Goal: Task Accomplishment & Management: Manage account settings

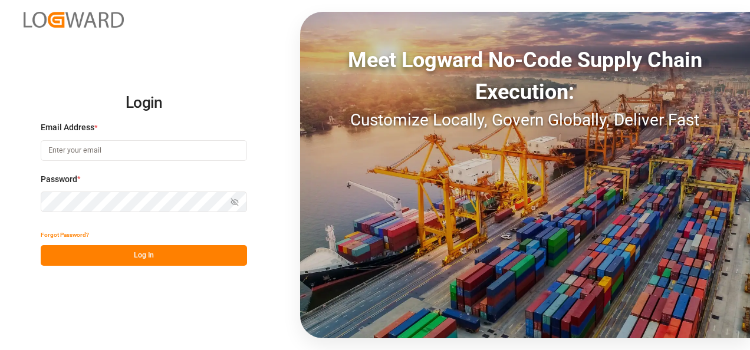
click at [104, 147] on input at bounding box center [144, 150] width 206 height 21
type input "[PERSON_NAME][EMAIL_ADDRESS][PERSON_NAME][DOMAIN_NAME]"
click at [71, 246] on button "Log In" at bounding box center [144, 255] width 206 height 21
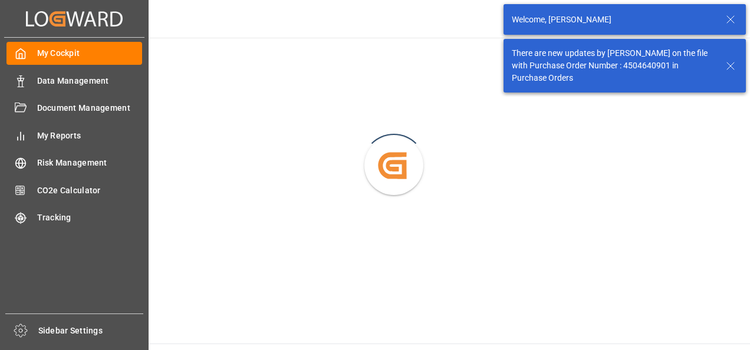
click at [32, 85] on div "Data Management Data Management" at bounding box center [74, 80] width 136 height 23
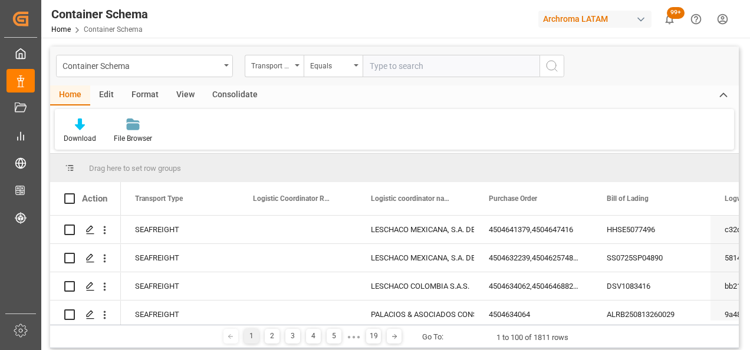
click at [225, 68] on div "Container Schema" at bounding box center [144, 66] width 177 height 22
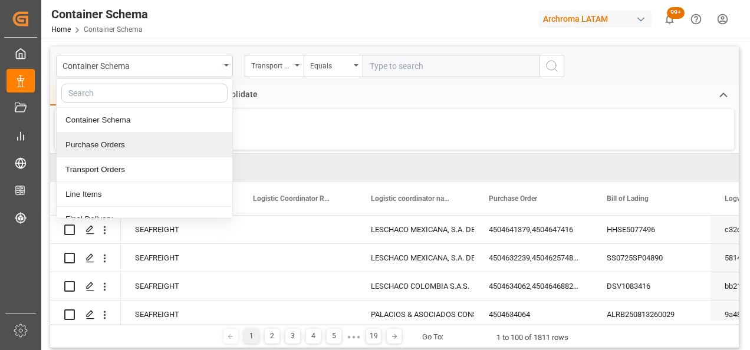
click at [133, 146] on div "Purchase Orders" at bounding box center [145, 145] width 176 height 25
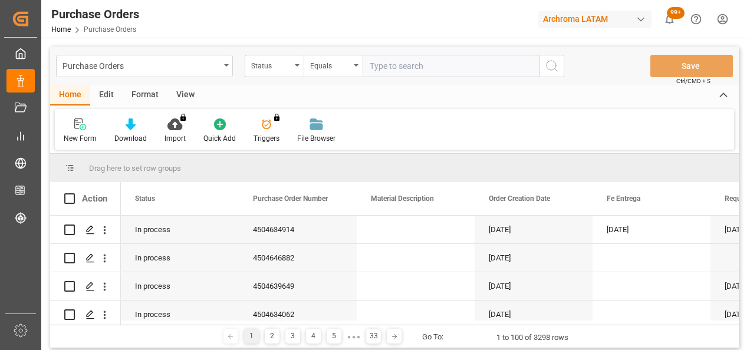
click at [297, 61] on div "Status" at bounding box center [274, 66] width 59 height 22
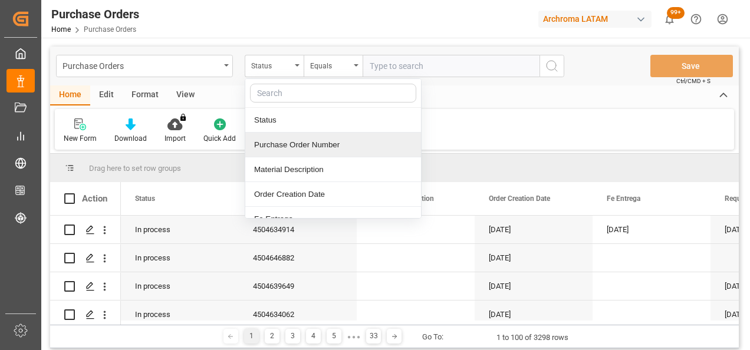
click at [298, 144] on div "Purchase Order Number" at bounding box center [333, 145] width 176 height 25
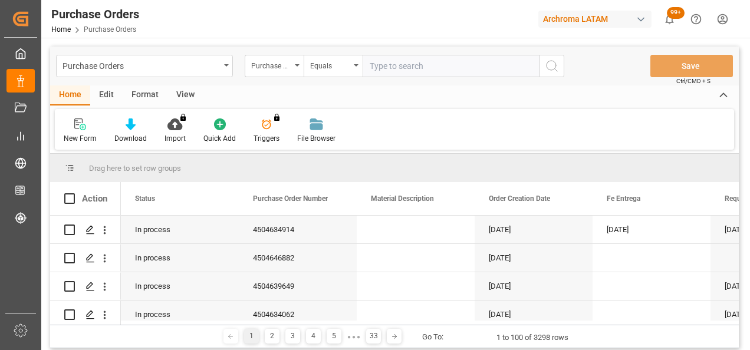
click at [404, 65] on input "text" at bounding box center [450, 66] width 177 height 22
paste input "4504642839"
type input "4504642839"
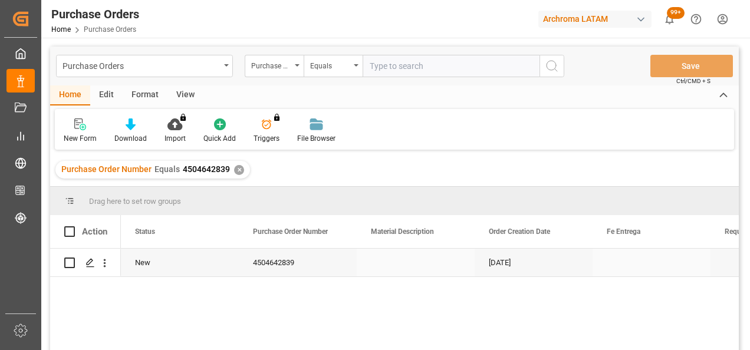
click at [92, 256] on div "Press SPACE to select this row." at bounding box center [90, 263] width 18 height 22
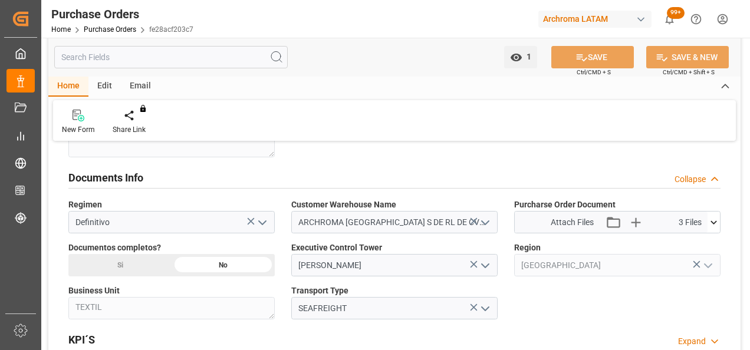
scroll to position [825, 0]
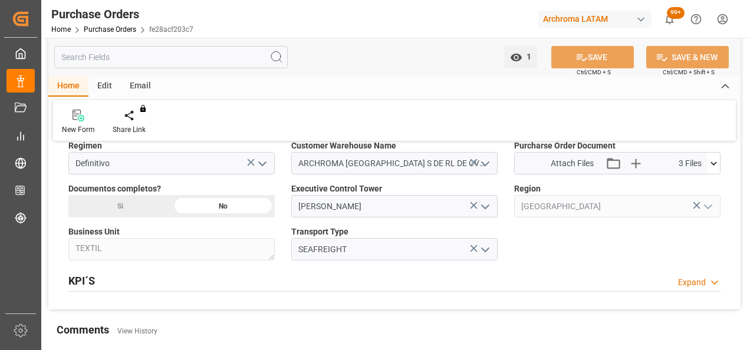
click at [715, 162] on icon at bounding box center [713, 163] width 12 height 12
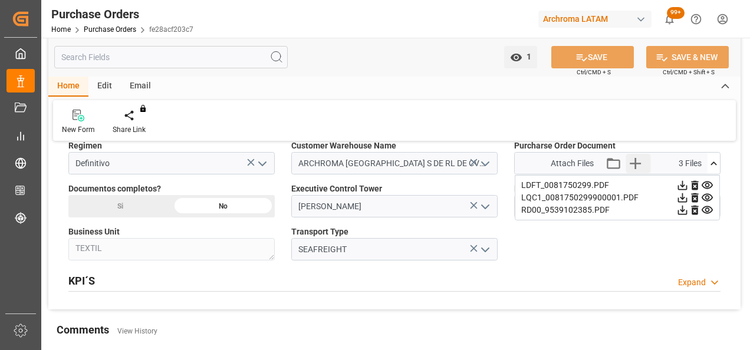
click at [629, 166] on icon "button" at bounding box center [635, 163] width 19 height 19
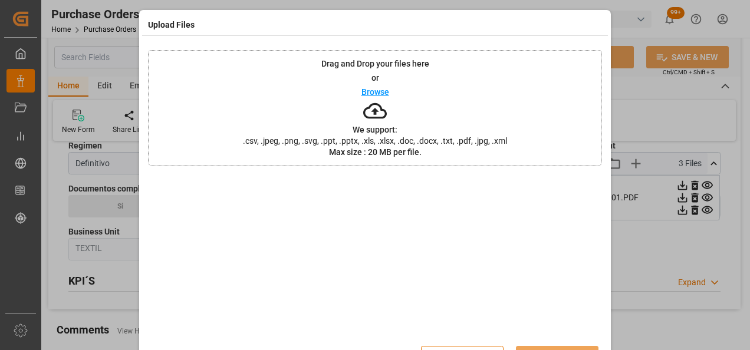
click at [417, 100] on div "Drag and Drop your files here or Browse We support: .csv, .jpeg, .png, .svg, .p…" at bounding box center [375, 108] width 454 height 116
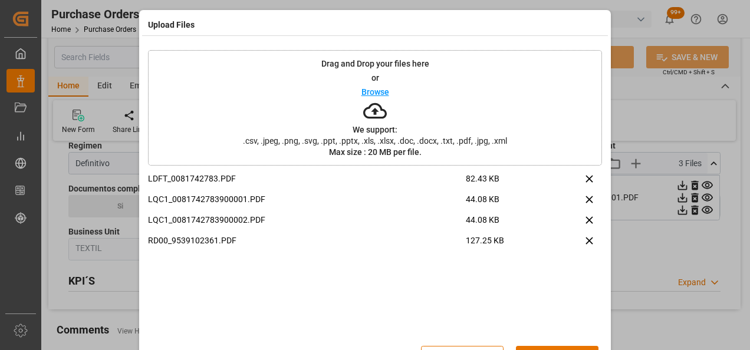
click at [276, 92] on div "Drag and Drop your files here or Browse We support: .csv, .jpeg, .png, .svg, .p…" at bounding box center [375, 108] width 454 height 116
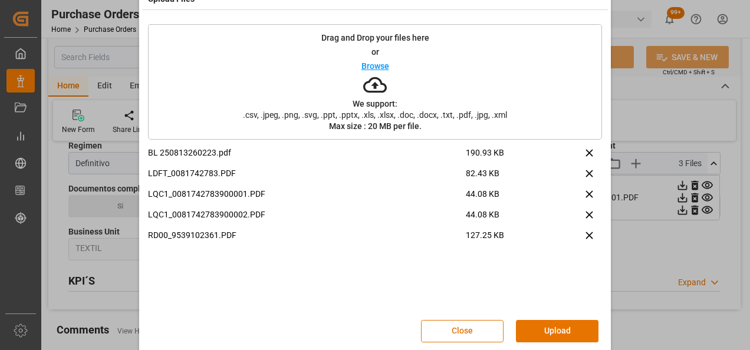
scroll to position [38, 0]
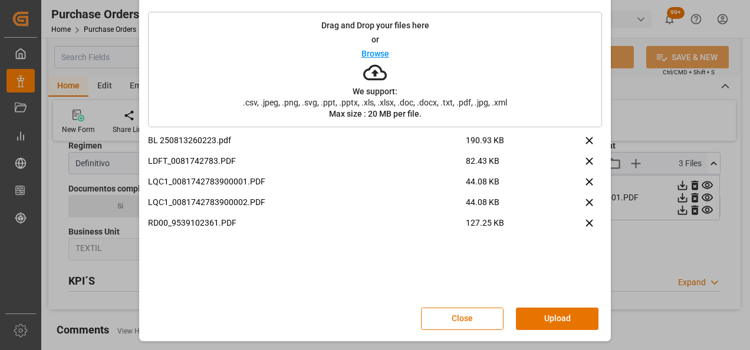
click at [546, 314] on button "Upload" at bounding box center [557, 319] width 83 height 22
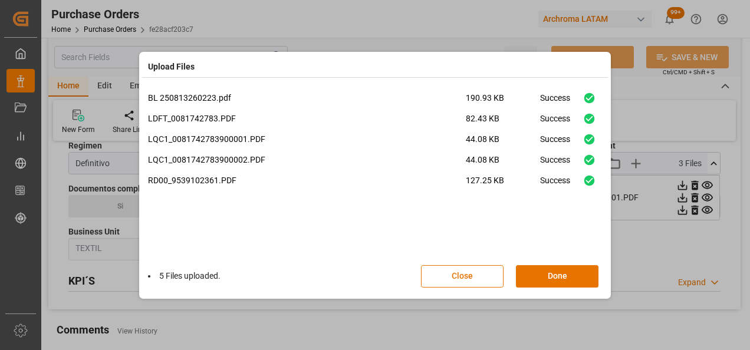
click at [571, 278] on button "Done" at bounding box center [557, 276] width 83 height 22
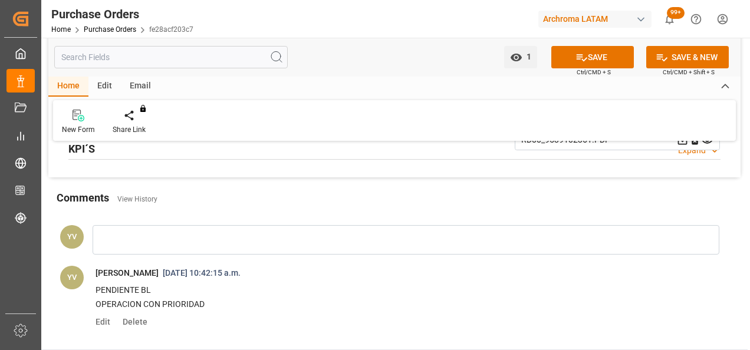
scroll to position [1002, 0]
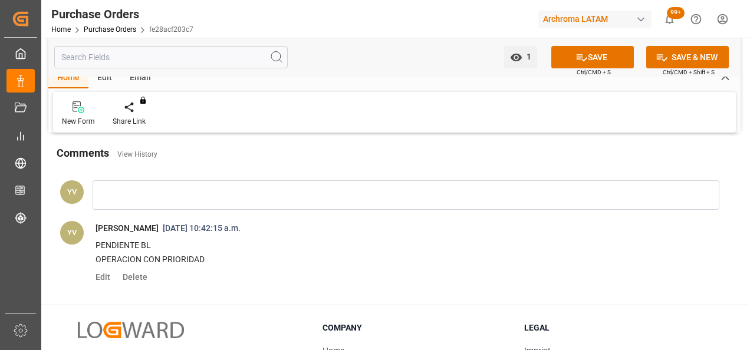
click at [127, 202] on div at bounding box center [406, 194] width 627 height 29
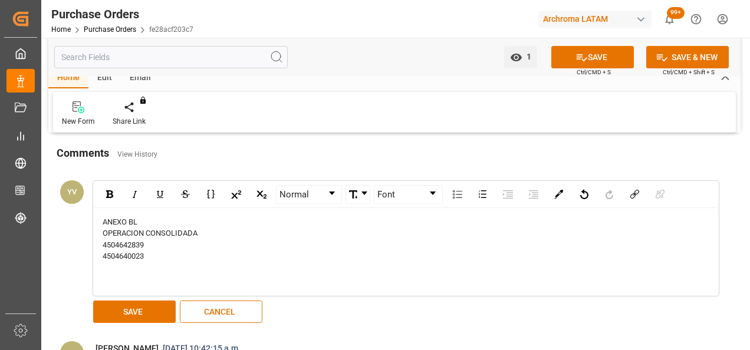
click at [163, 308] on button "SAVE" at bounding box center [134, 312] width 83 height 22
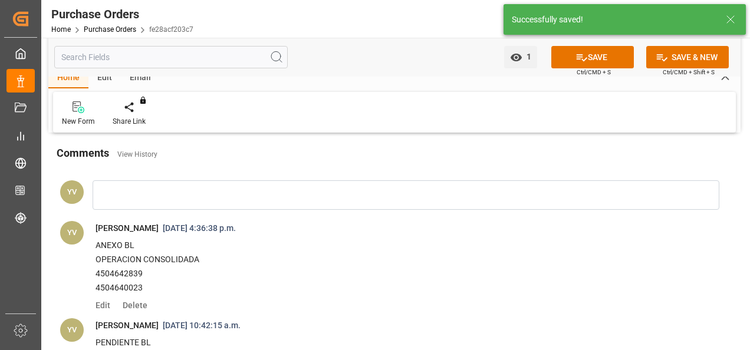
click at [128, 32] on link "Purchase Orders" at bounding box center [110, 29] width 52 height 8
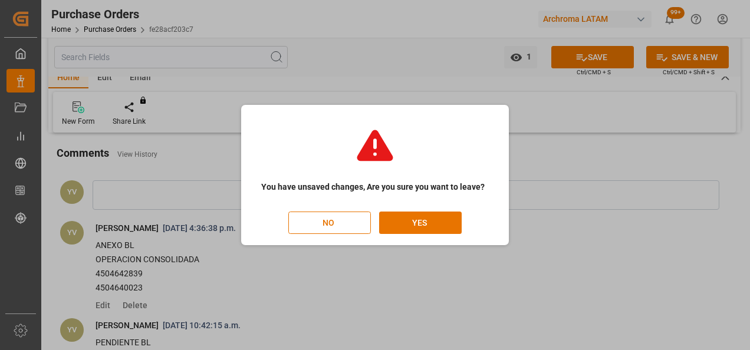
click at [347, 222] on button "NO" at bounding box center [329, 223] width 83 height 22
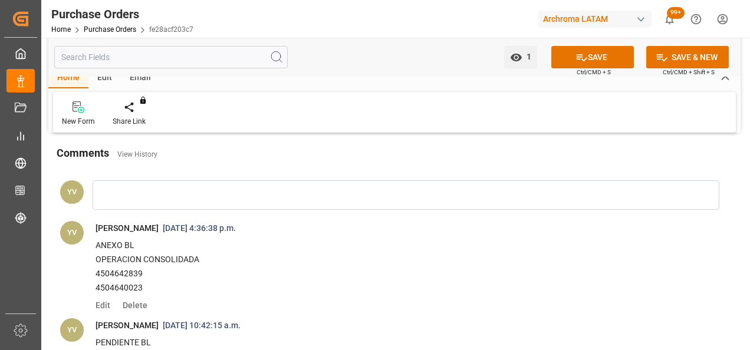
click at [571, 57] on button "SAVE" at bounding box center [592, 57] width 83 height 22
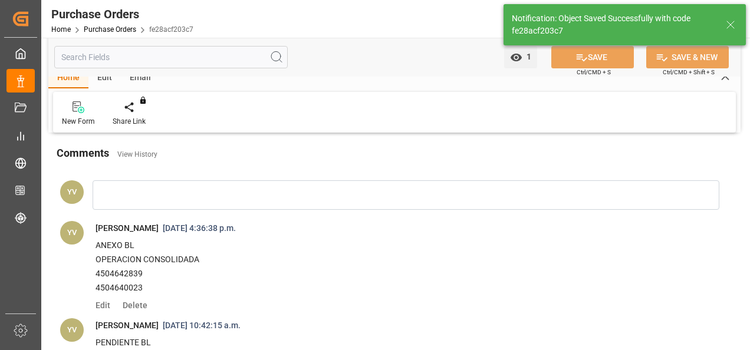
click at [103, 32] on link "Purchase Orders" at bounding box center [110, 29] width 52 height 8
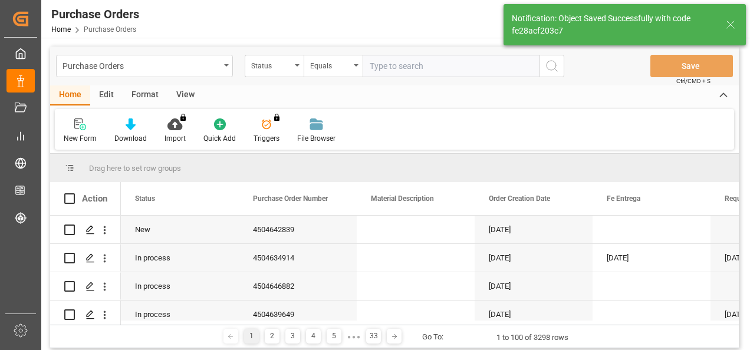
click at [295, 68] on div "Status" at bounding box center [274, 66] width 59 height 22
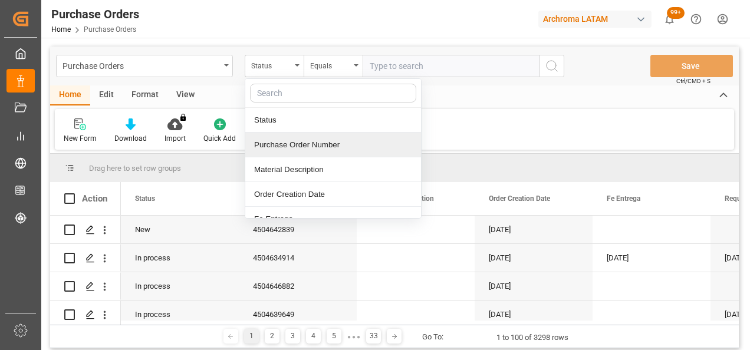
click at [295, 144] on div "Purchase Order Number" at bounding box center [333, 145] width 176 height 25
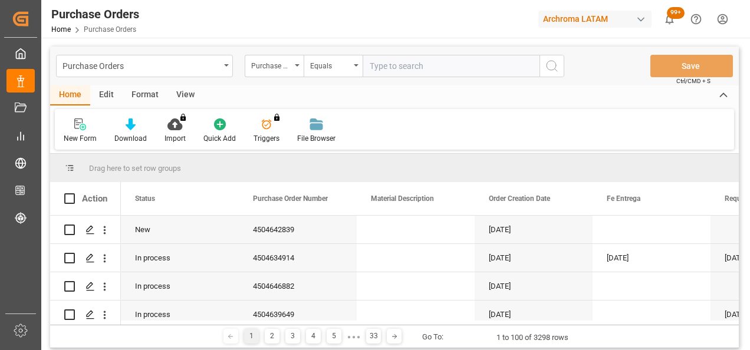
click at [375, 66] on input "text" at bounding box center [450, 66] width 177 height 22
paste input "4504640023"
type input "4504640023"
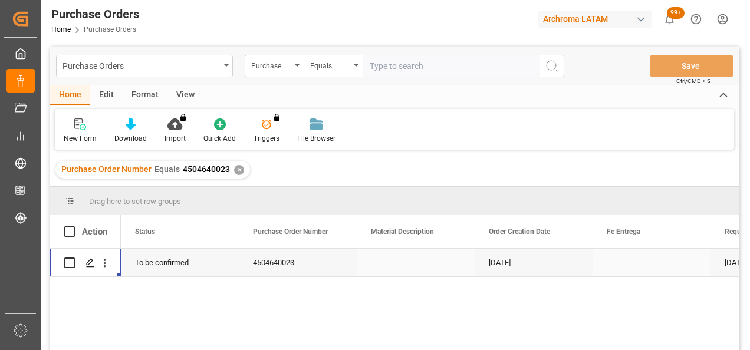
click at [83, 253] on div "Press SPACE to select this row." at bounding box center [90, 263] width 18 height 22
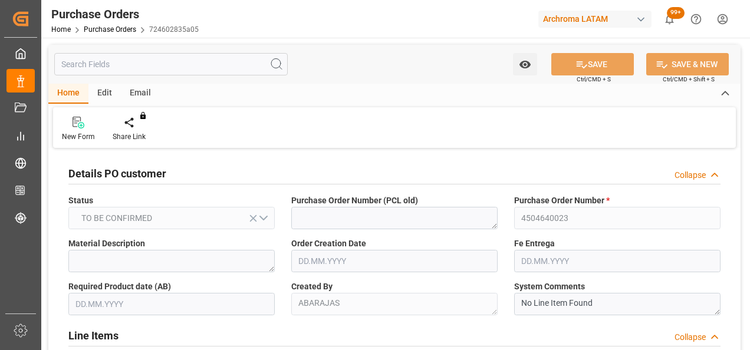
type input "[DATE]"
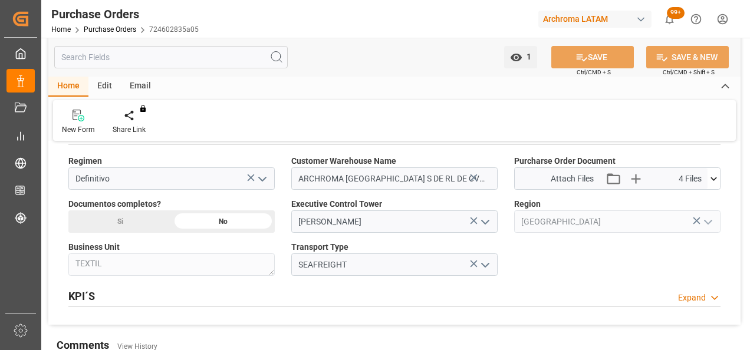
scroll to position [825, 0]
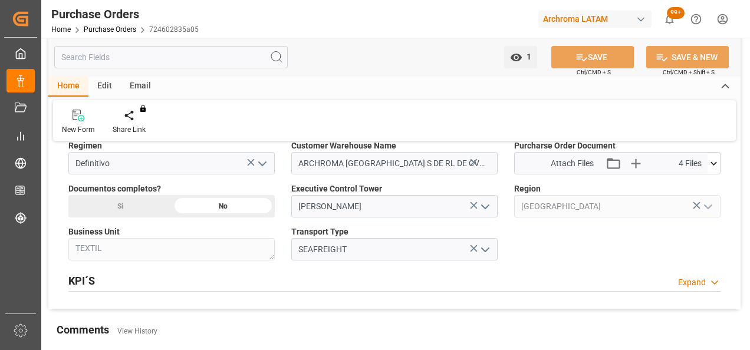
click at [250, 160] on icon at bounding box center [251, 162] width 12 height 12
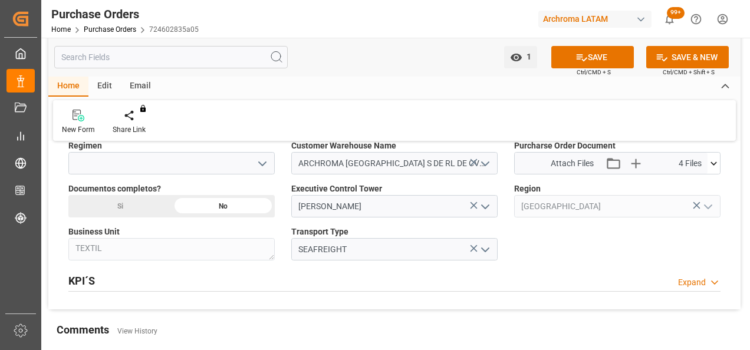
click at [472, 163] on icon at bounding box center [473, 162] width 12 height 12
click at [715, 159] on icon at bounding box center [713, 163] width 12 height 12
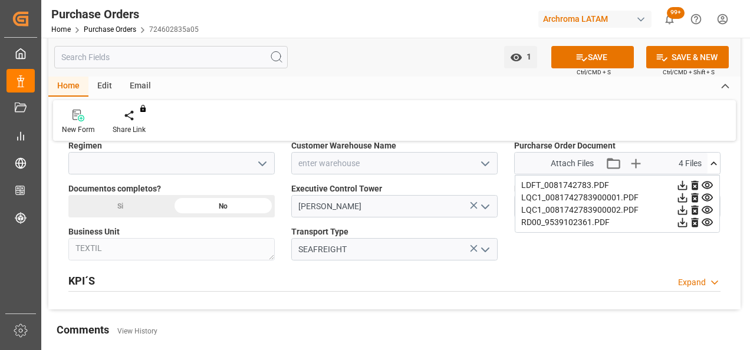
click at [687, 181] on icon at bounding box center [682, 185] width 9 height 9
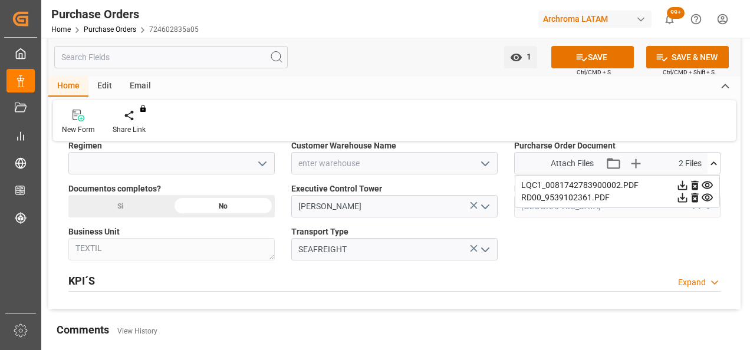
click at [687, 181] on icon at bounding box center [682, 185] width 9 height 9
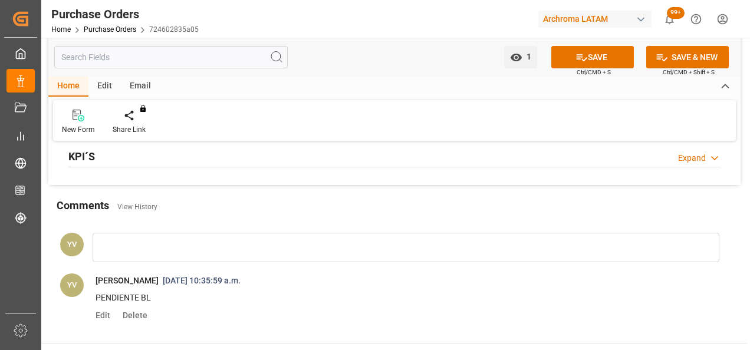
scroll to position [1002, 0]
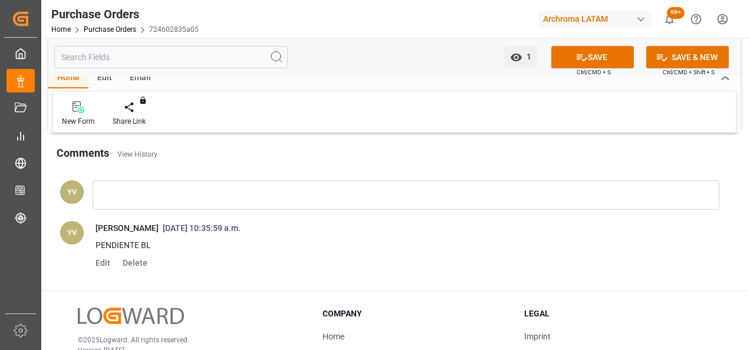
click at [132, 260] on span "Delete" at bounding box center [132, 262] width 29 height 9
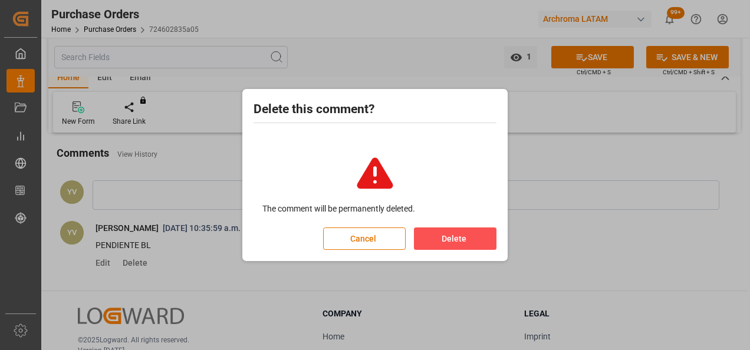
click at [461, 241] on button "Delete" at bounding box center [455, 238] width 83 height 22
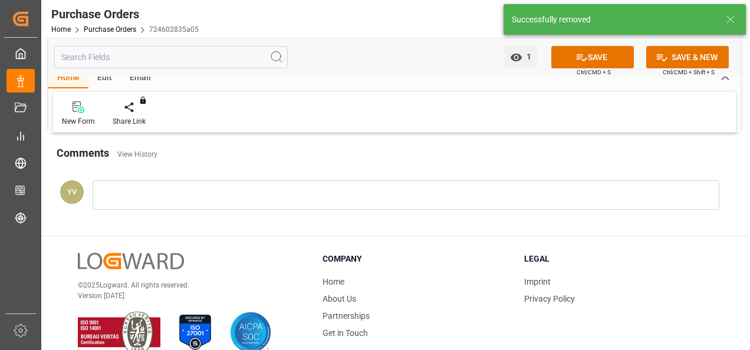
click at [603, 58] on button "SAVE" at bounding box center [592, 57] width 83 height 22
